Goal: Information Seeking & Learning: Check status

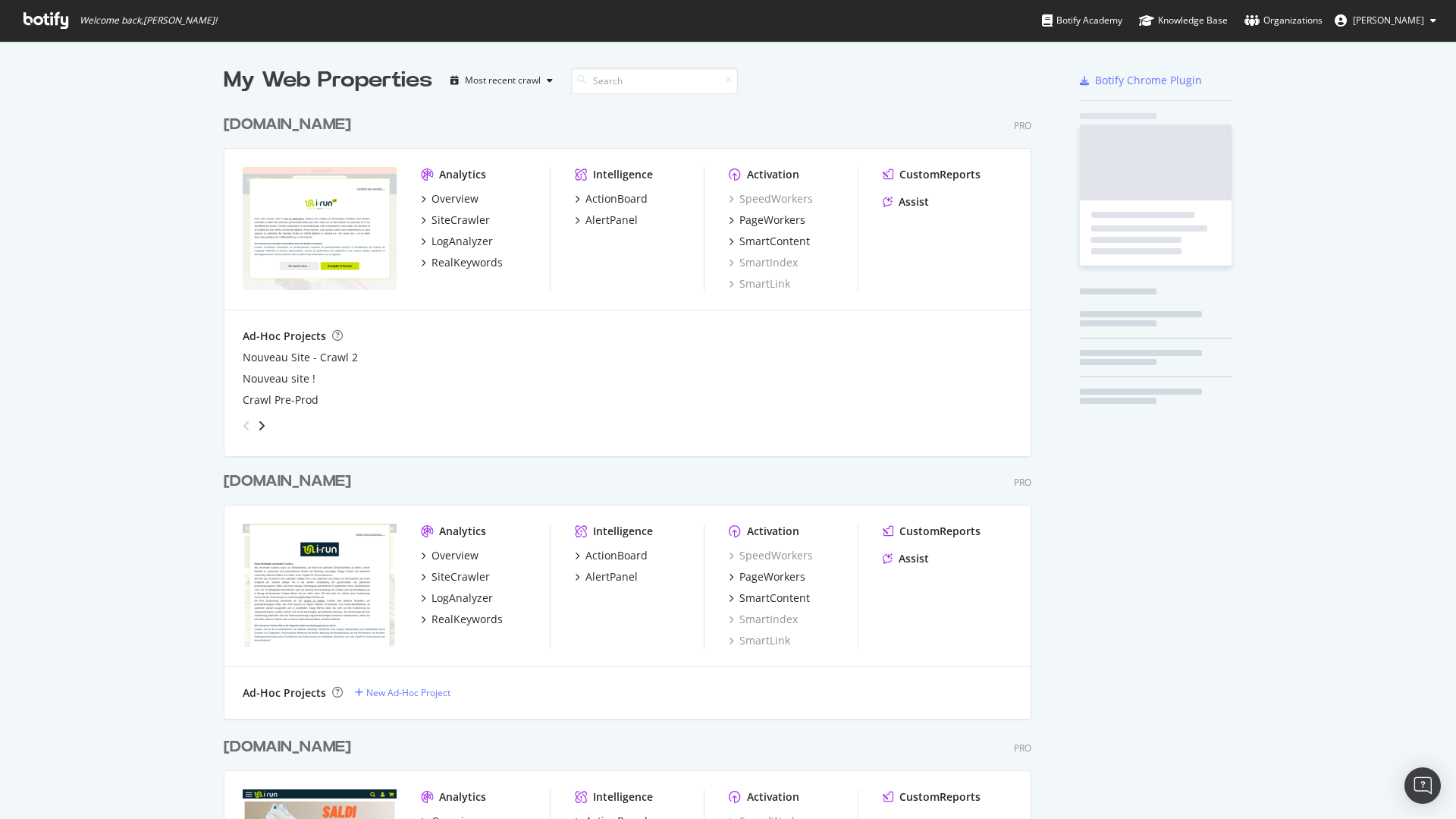
scroll to position [2268, 808]
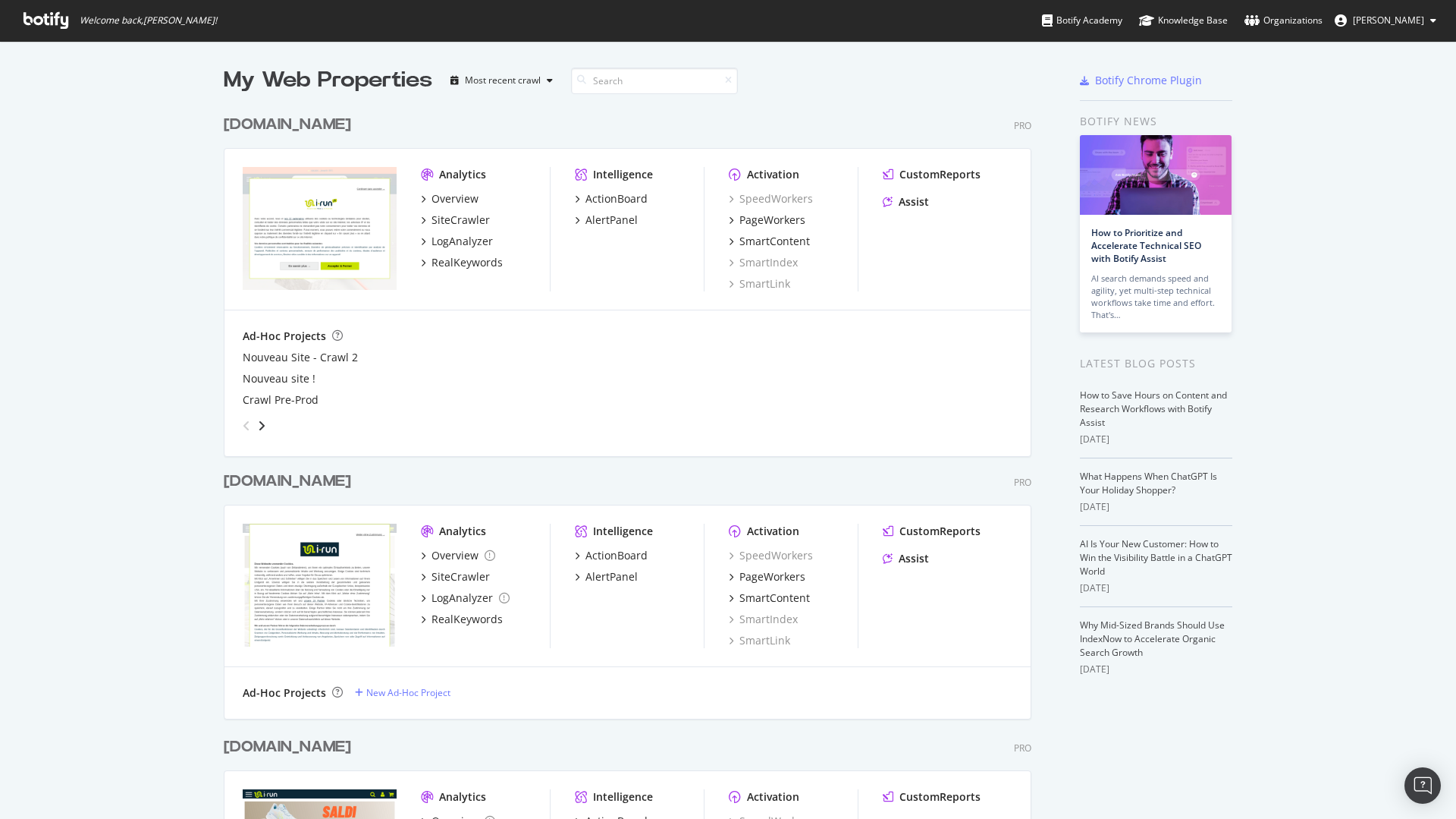
click at [810, 72] on div "My Web Properties Most recent crawl" at bounding box center [582, 80] width 718 height 30
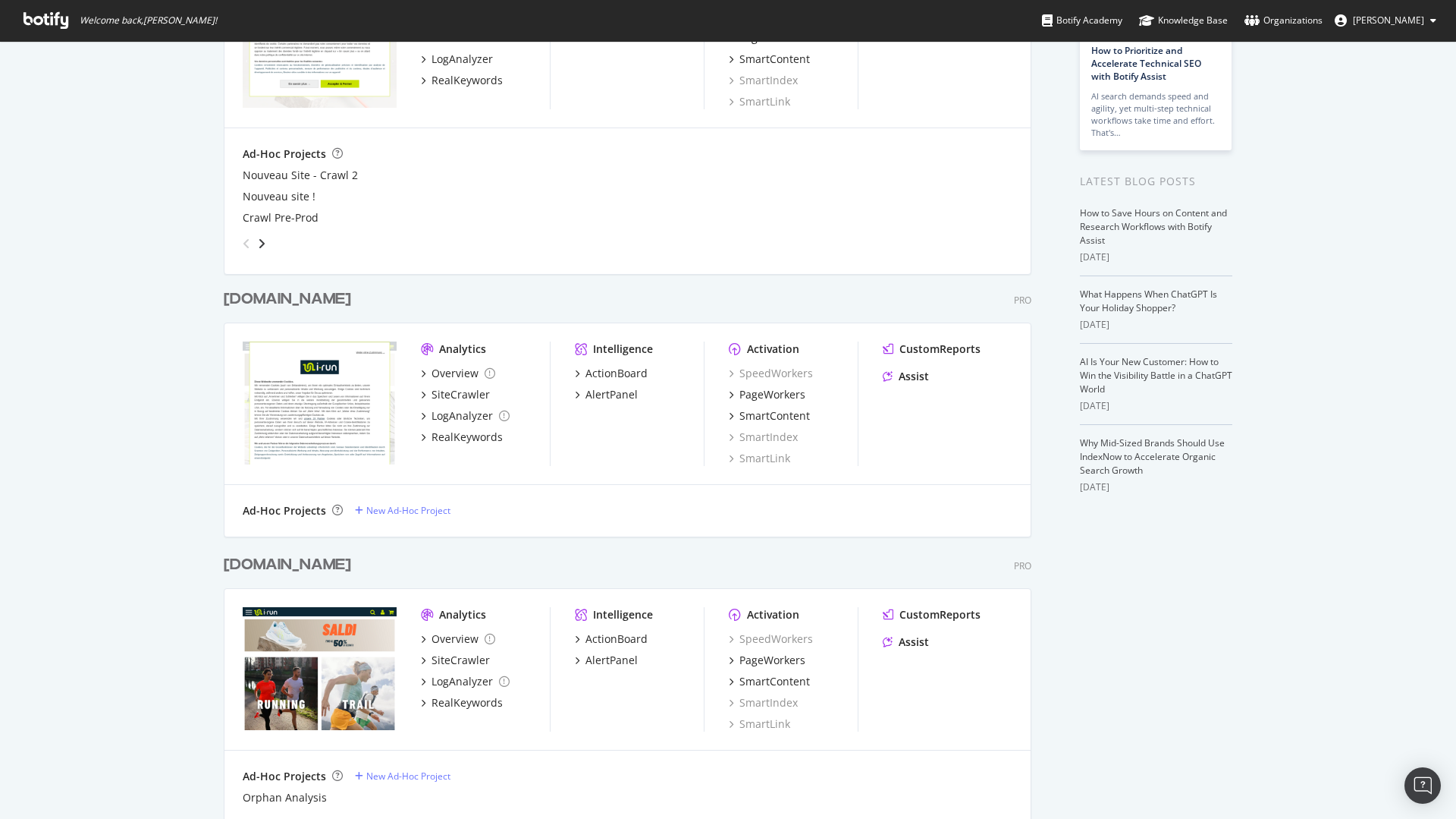
click at [245, 301] on div "irun.de" at bounding box center [287, 299] width 128 height 22
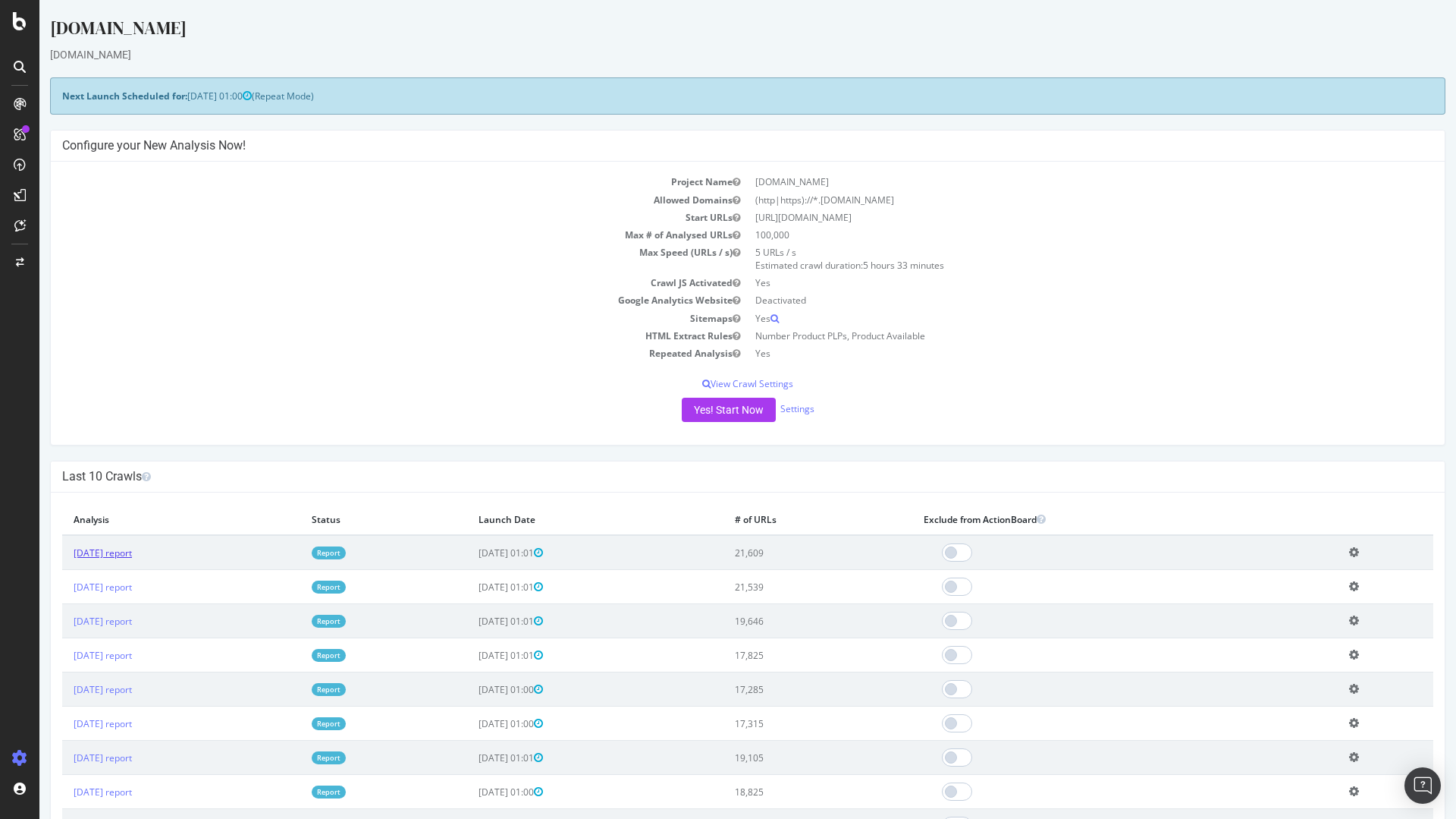
click at [132, 556] on link "2025 Sep. 13th report" at bounding box center [102, 553] width 58 height 13
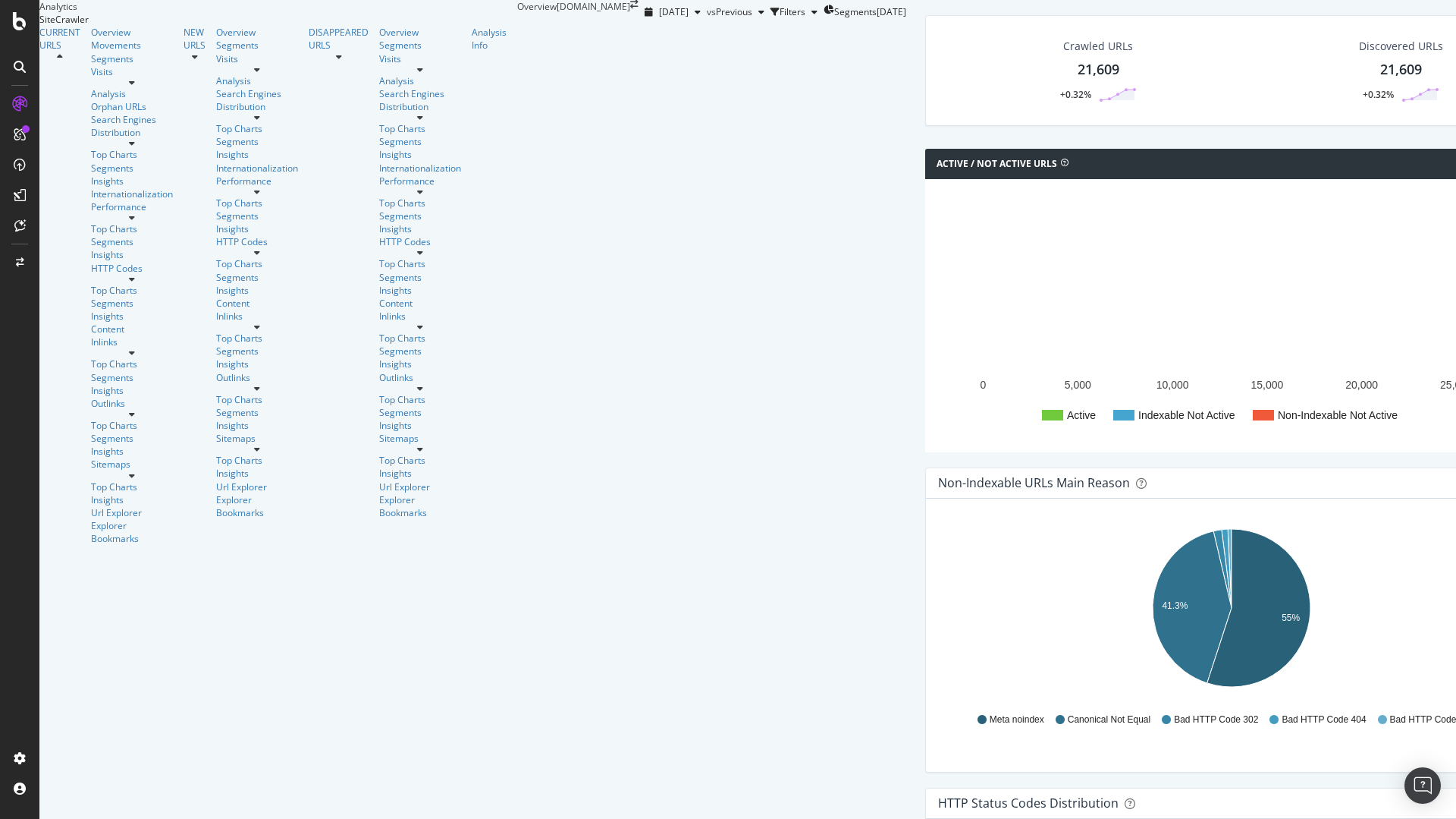
scroll to position [273, 0]
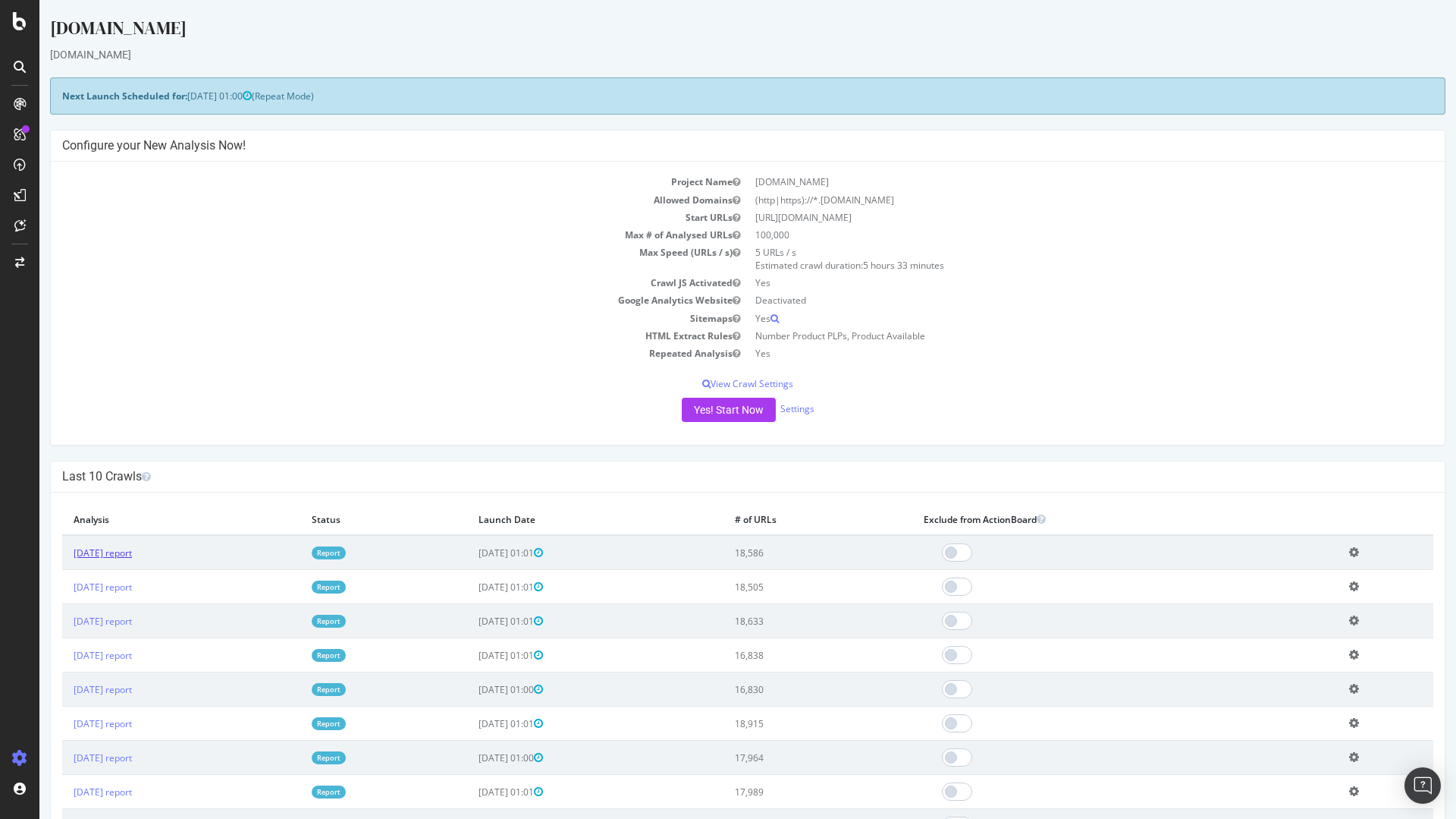
click at [132, 554] on link "[DATE] report" at bounding box center [102, 553] width 58 height 13
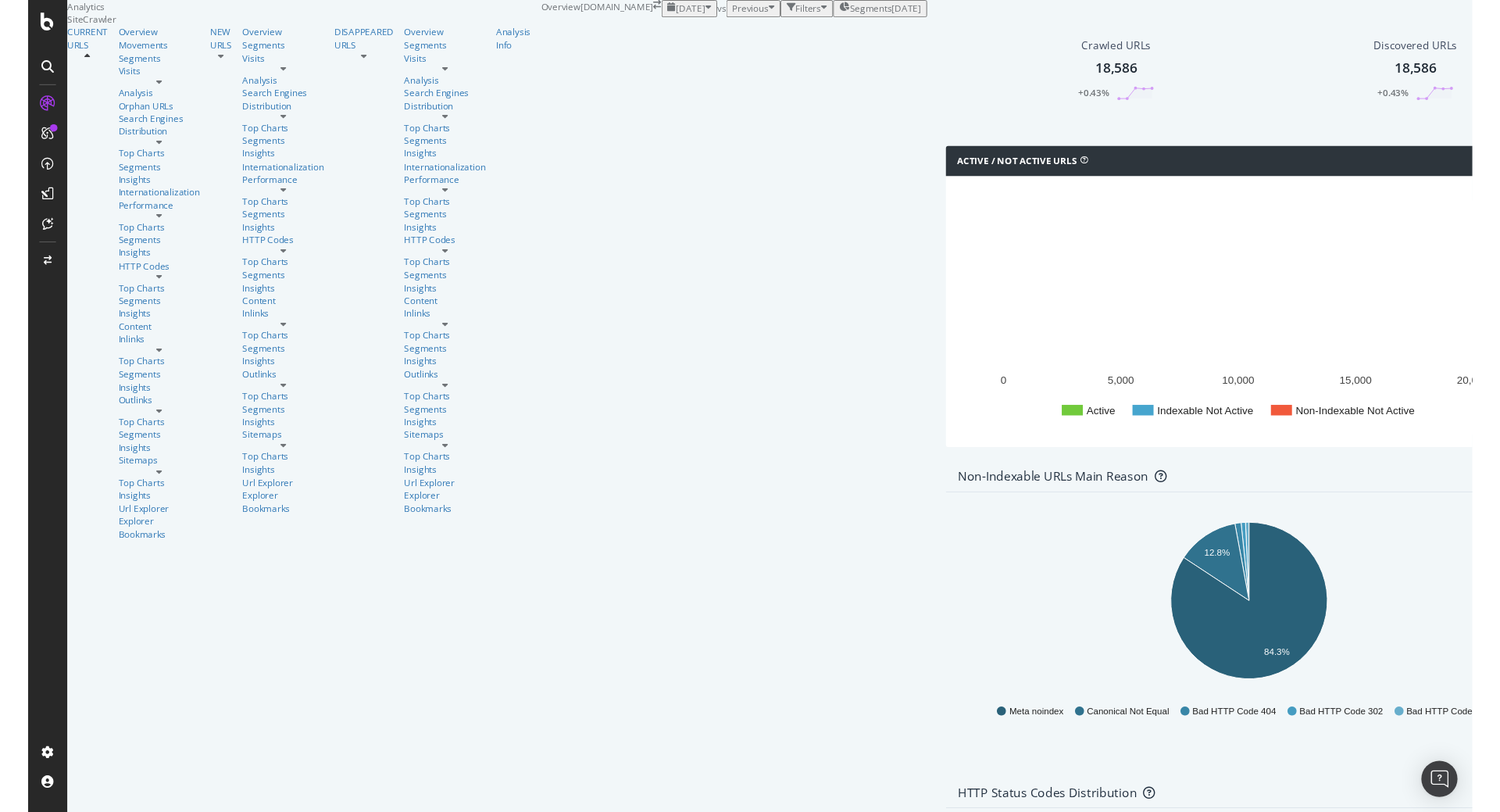
scroll to position [375, 0]
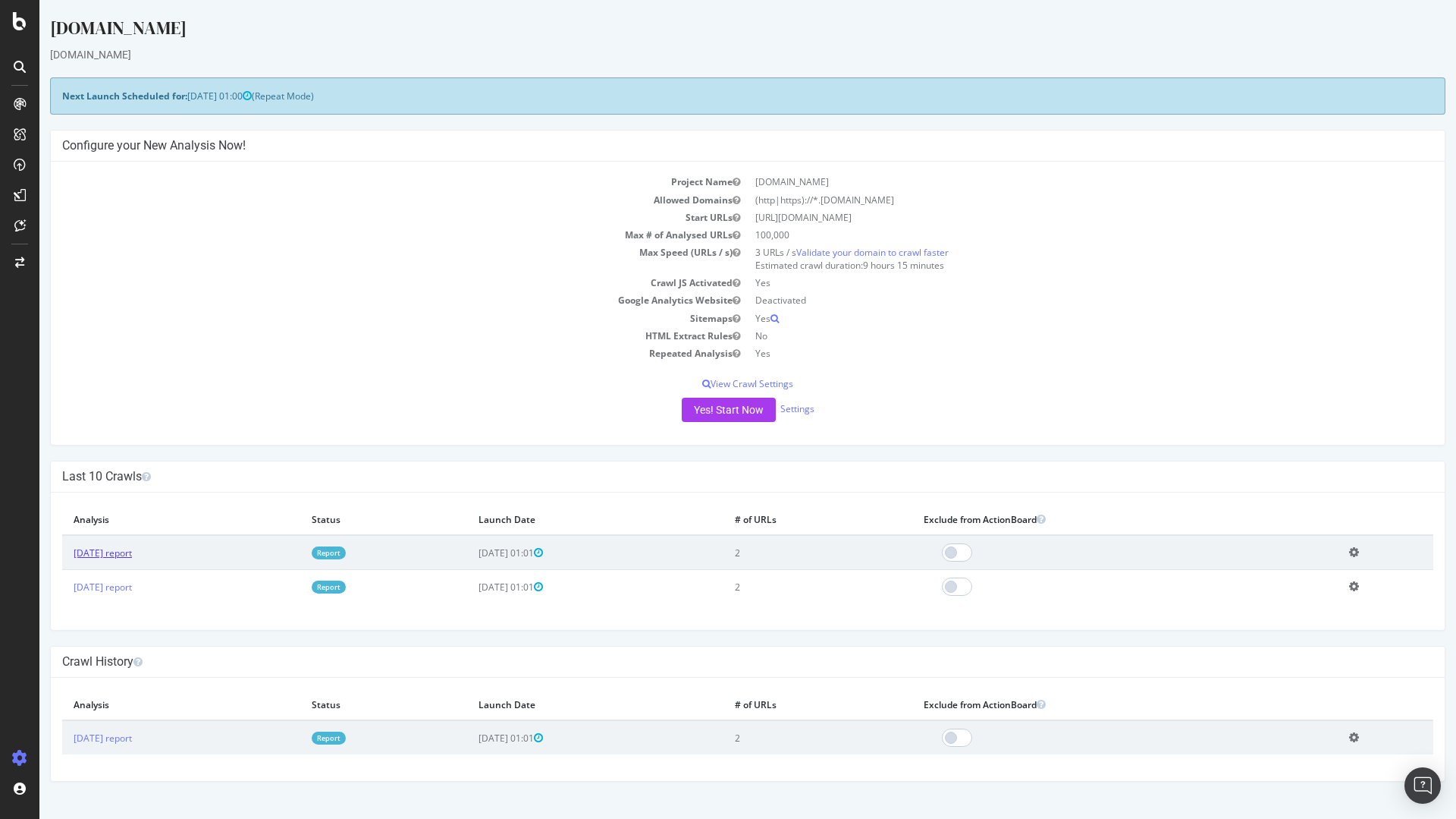
click at [132, 557] on link "2025 Sep. 12th report" at bounding box center [102, 553] width 58 height 13
